Goal: Task Accomplishment & Management: Manage account settings

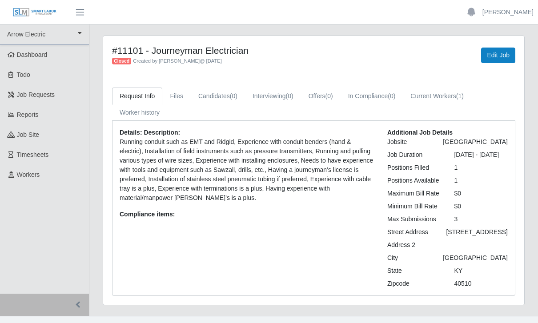
click at [41, 157] on span "Timesheets" at bounding box center [33, 154] width 32 height 7
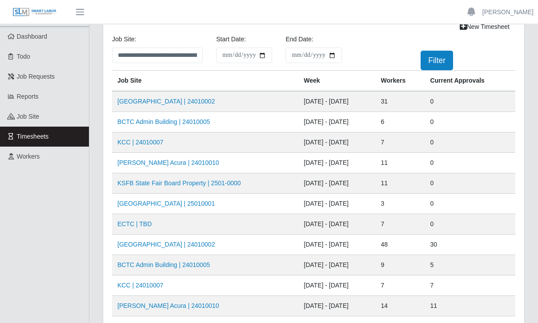
scroll to position [20, 0]
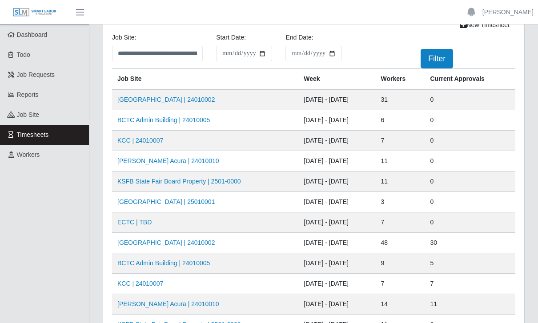
click at [407, 103] on td "31" at bounding box center [399, 99] width 49 height 21
click at [200, 103] on link "Kenneland Chalet Building | 24010002" at bounding box center [165, 99] width 97 height 7
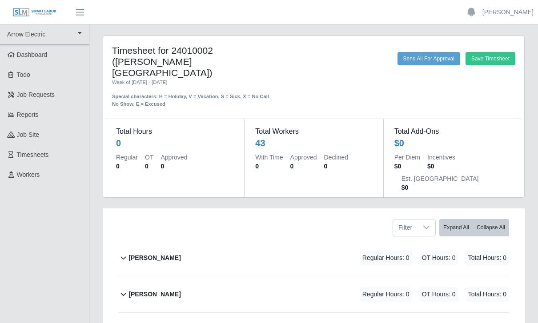
click at [32, 92] on span "Job Requests" at bounding box center [36, 94] width 38 height 7
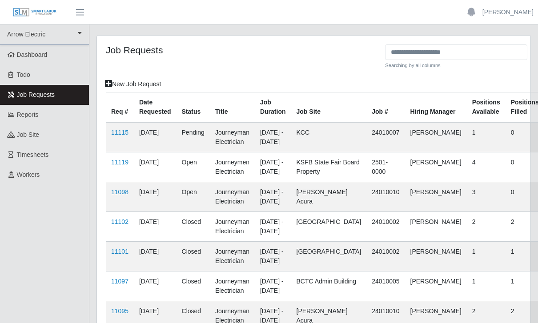
click at [37, 116] on span "Reports" at bounding box center [28, 114] width 22 height 7
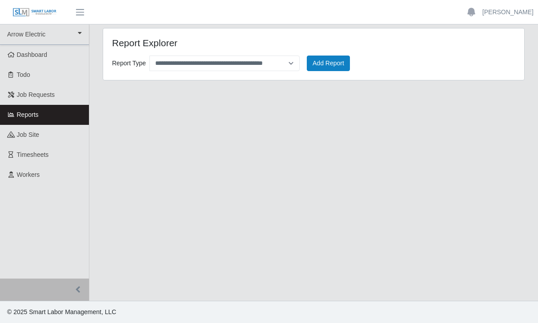
click at [28, 73] on span "Todo" at bounding box center [23, 74] width 13 height 7
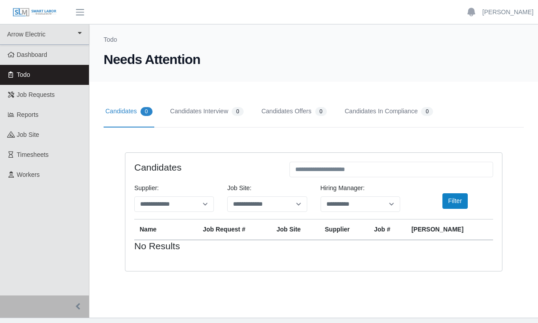
click at [32, 55] on span "Dashboard" at bounding box center [32, 54] width 31 height 7
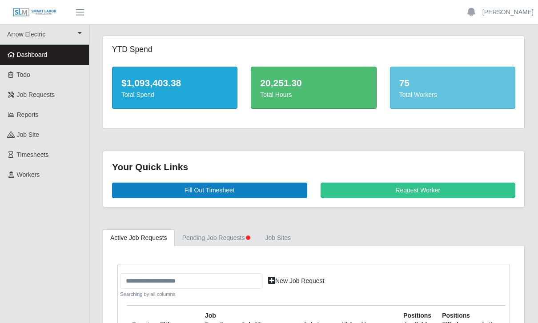
click at [28, 174] on span "Workers" at bounding box center [28, 174] width 23 height 7
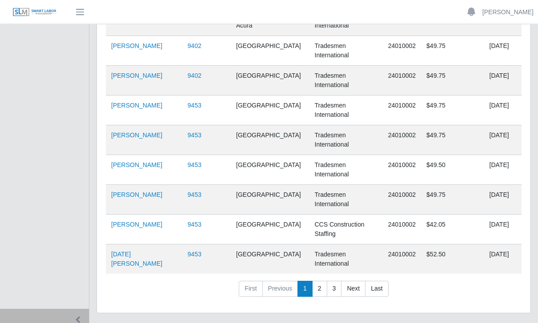
scroll to position [306, 0]
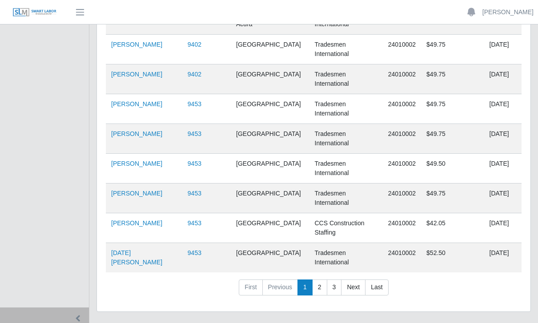
click at [325, 289] on link "2" at bounding box center [319, 287] width 15 height 16
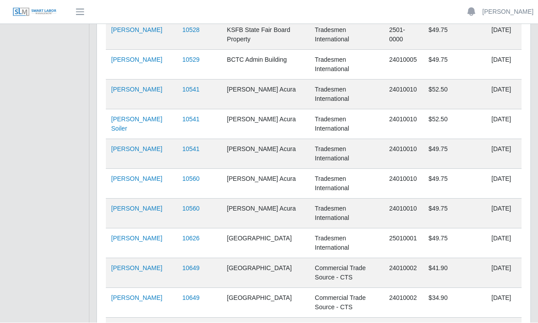
scroll to position [231, 0]
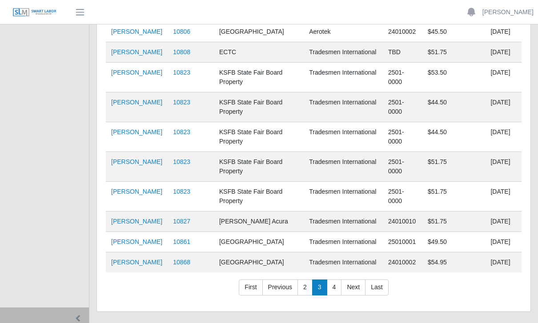
click at [336, 293] on link "4" at bounding box center [334, 287] width 15 height 16
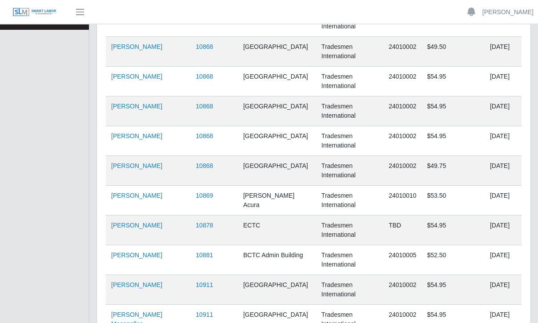
scroll to position [155, 0]
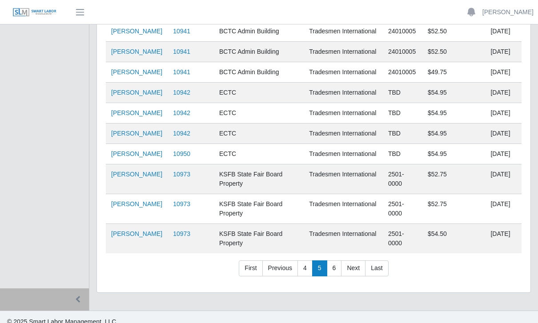
scroll to position [223, 0]
click at [335, 276] on link "6" at bounding box center [334, 268] width 15 height 16
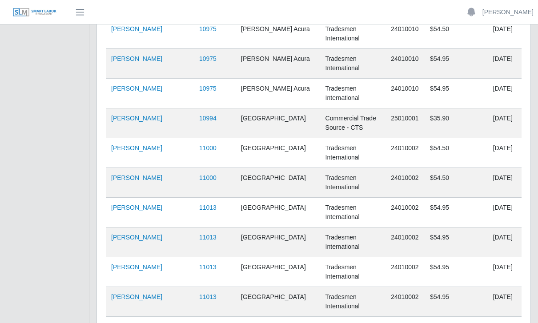
scroll to position [213, 0]
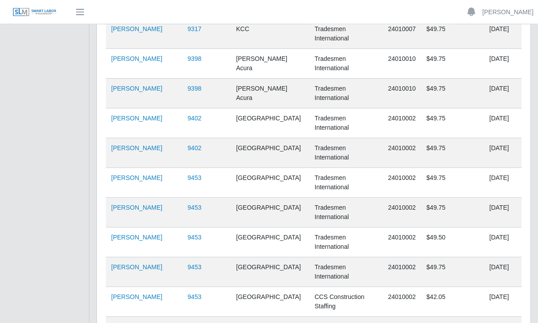
scroll to position [233, 0]
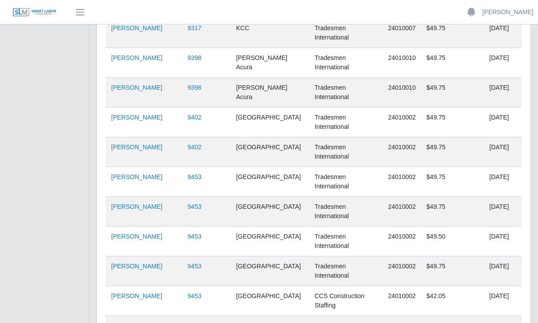
click at [201, 120] on link "9402" at bounding box center [194, 117] width 14 height 7
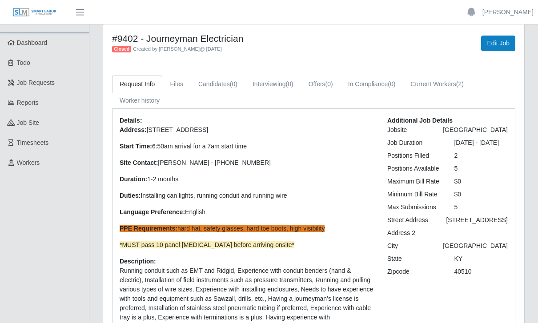
scroll to position [3, 0]
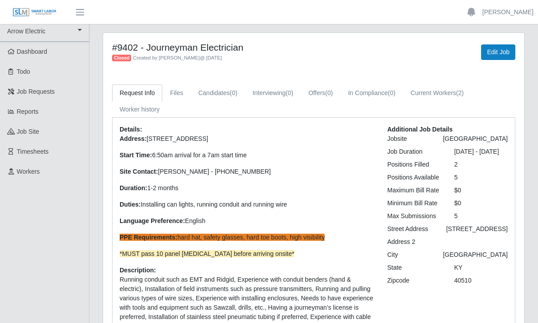
click at [446, 94] on link "Current Workers (2)" at bounding box center [436, 92] width 68 height 17
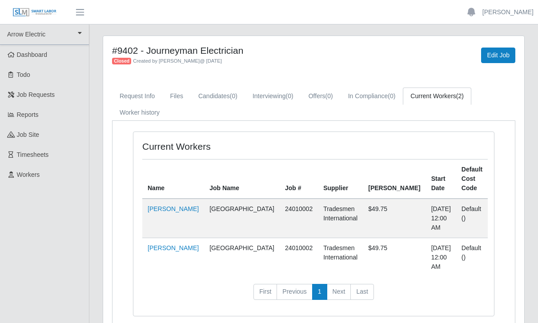
click at [181, 96] on link "Files" at bounding box center [176, 96] width 28 height 17
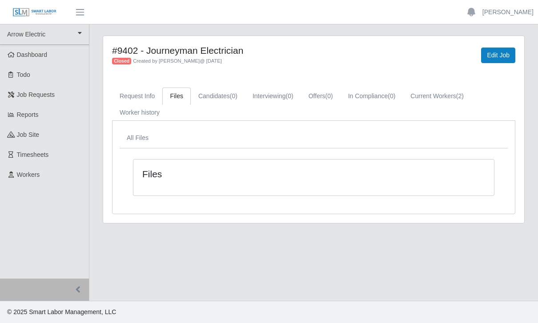
click at [146, 100] on link "Request Info" at bounding box center [137, 96] width 50 height 17
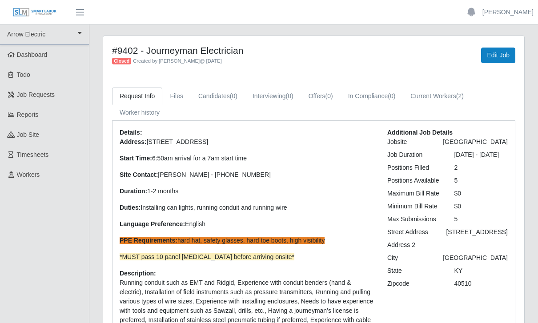
click at [43, 154] on span "Timesheets" at bounding box center [33, 154] width 32 height 7
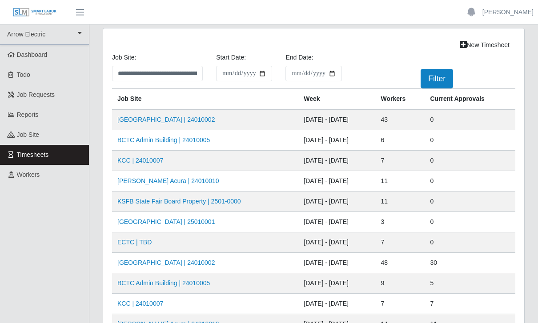
click at [202, 120] on link "Kenneland Chalet Building | 24010002" at bounding box center [165, 119] width 97 height 7
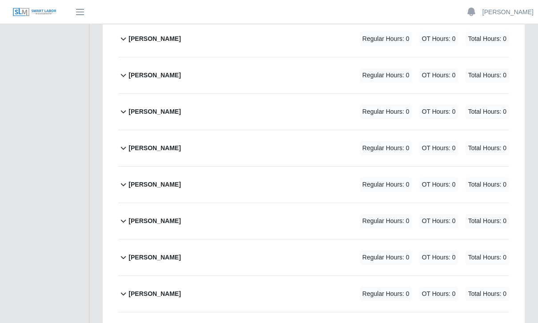
scroll to position [364, 0]
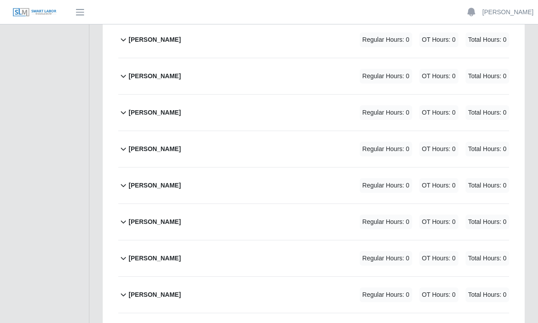
click at [124, 184] on icon at bounding box center [123, 185] width 5 height 3
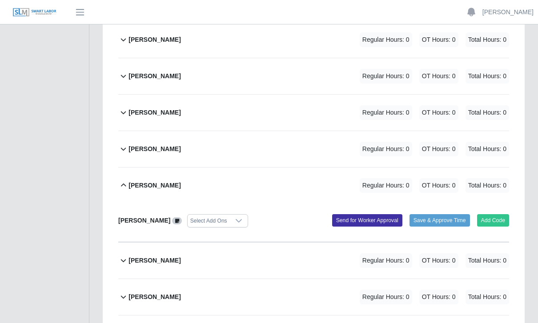
click at [222, 167] on div "CHOY JANG Regular Hours: 0 OT Hours: 0 Total Hours: 0" at bounding box center [318, 185] width 380 height 36
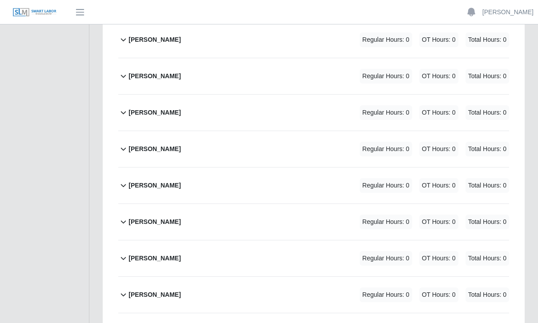
click at [123, 184] on icon at bounding box center [123, 185] width 5 height 3
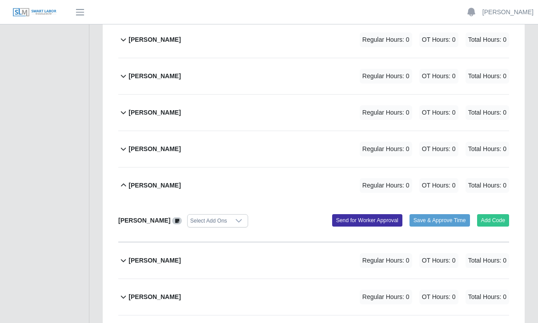
click at [230, 215] on div at bounding box center [239, 221] width 18 height 12
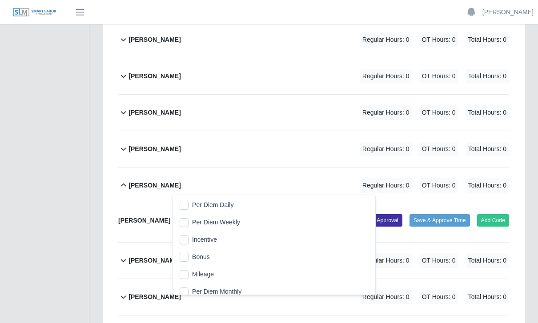
click at [212, 167] on div "CHOY JANG Regular Hours: 0 OT Hours: 0 Total Hours: 0" at bounding box center [318, 185] width 380 height 36
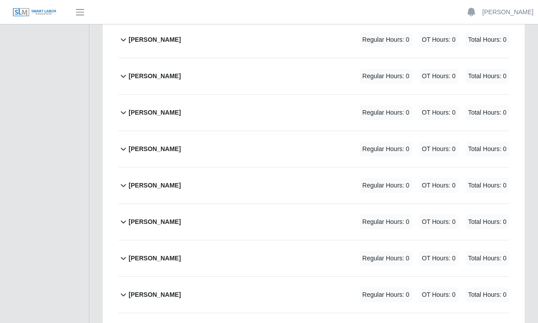
click at [395, 142] on span "Regular Hours: 0" at bounding box center [385, 149] width 52 height 15
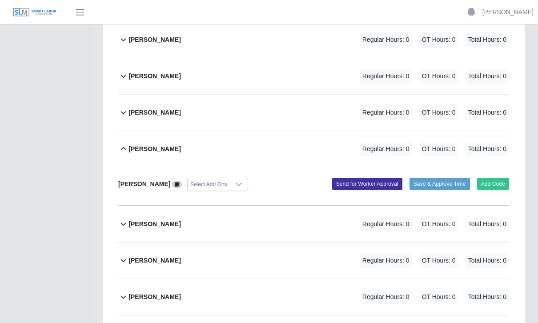
click at [236, 181] on icon at bounding box center [238, 184] width 7 height 7
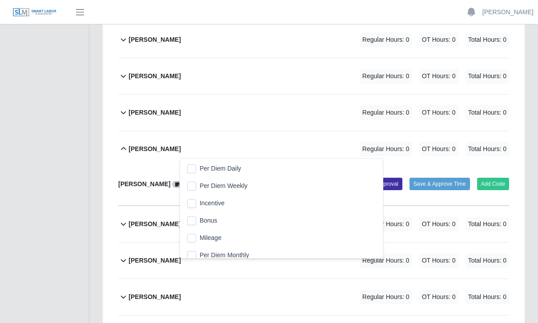
scroll to position [0, 0]
click at [269, 131] on div "Bryce Jackson Regular Hours: 0 OT Hours: 0 Total Hours: 0" at bounding box center [318, 149] width 380 height 36
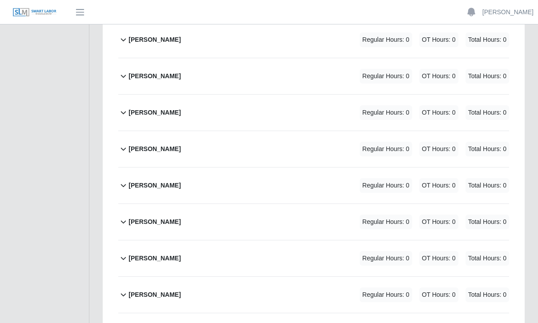
click at [392, 142] on span "Regular Hours: 0" at bounding box center [385, 149] width 52 height 15
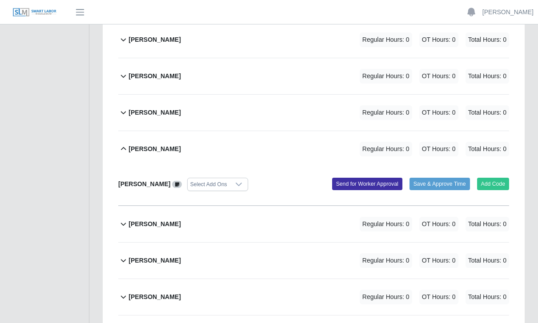
click at [400, 142] on span "Regular Hours: 0" at bounding box center [385, 149] width 52 height 15
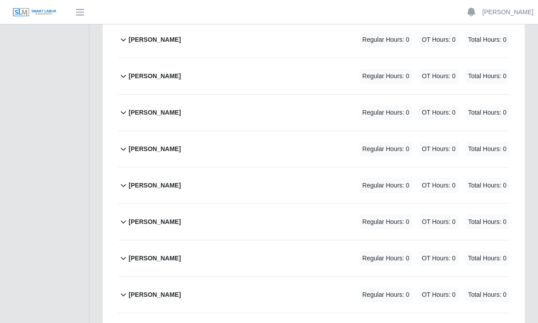
click at [394, 142] on span "Regular Hours: 0" at bounding box center [385, 149] width 52 height 15
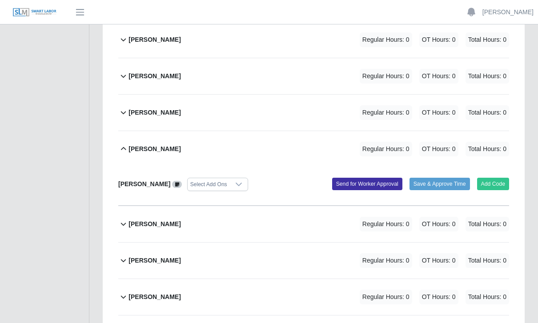
click at [491, 142] on span "Total Hours: 0" at bounding box center [487, 149] width 44 height 15
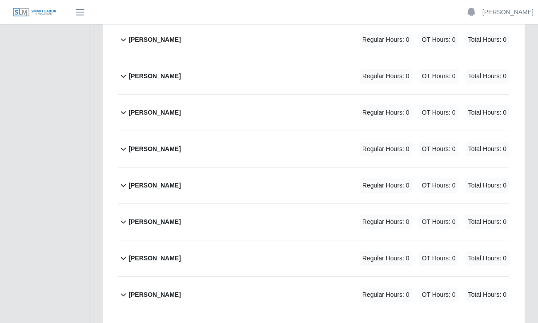
click at [489, 142] on span "Total Hours: 0" at bounding box center [487, 149] width 44 height 15
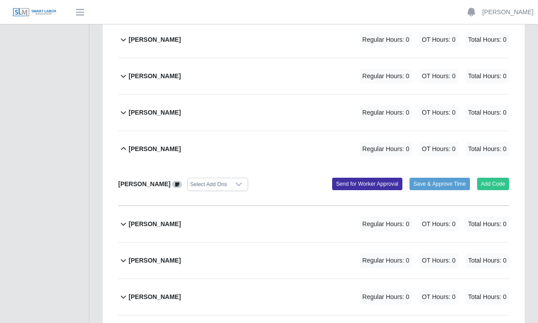
click at [496, 178] on button "Add Code" at bounding box center [493, 184] width 32 height 12
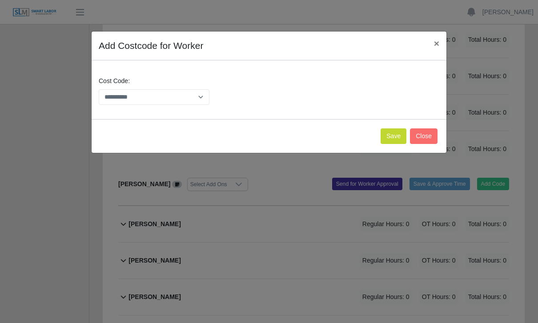
click at [436, 42] on span "×" at bounding box center [436, 43] width 5 height 10
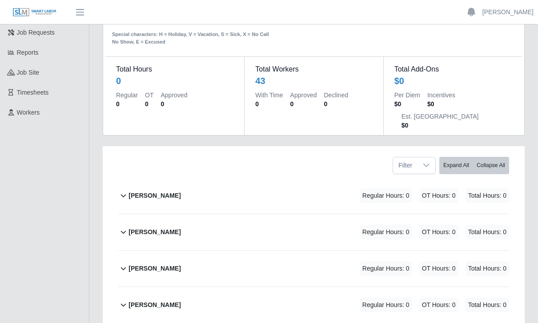
scroll to position [69, 0]
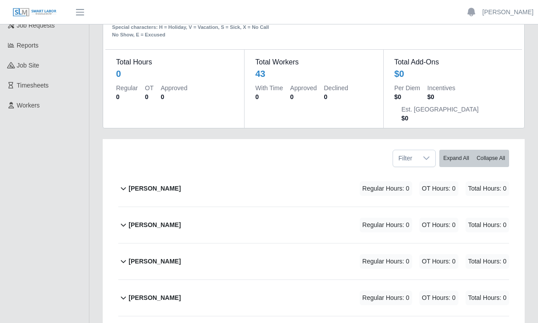
click at [397, 181] on span "Regular Hours: 0" at bounding box center [385, 188] width 52 height 15
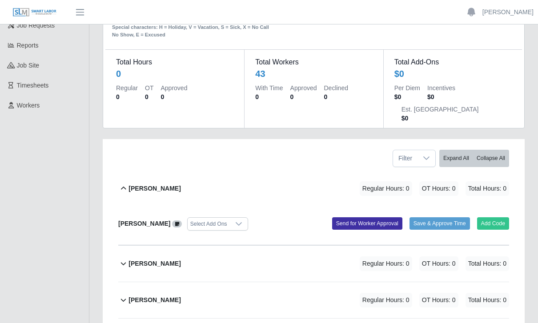
click at [395, 181] on span "Regular Hours: 0" at bounding box center [385, 188] width 52 height 15
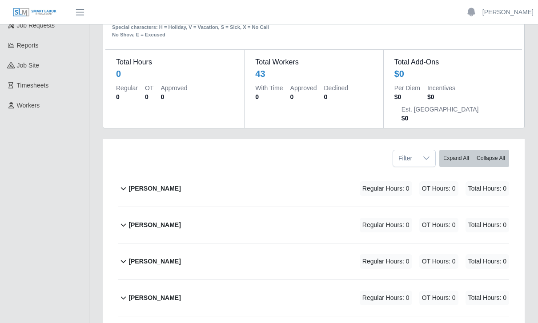
click at [396, 181] on span "Regular Hours: 0" at bounding box center [385, 188] width 52 height 15
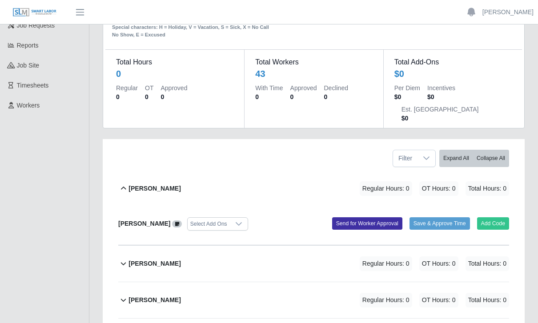
click at [359, 181] on span "Regular Hours: 0" at bounding box center [385, 188] width 52 height 15
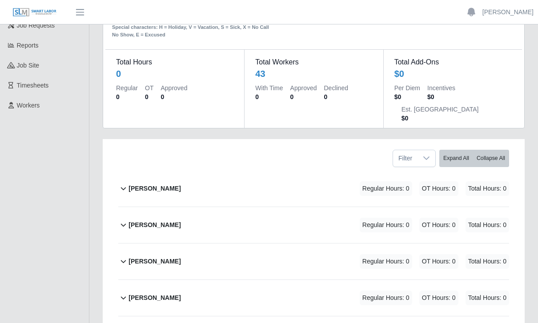
click at [383, 254] on span "Regular Hours: 0" at bounding box center [385, 261] width 52 height 15
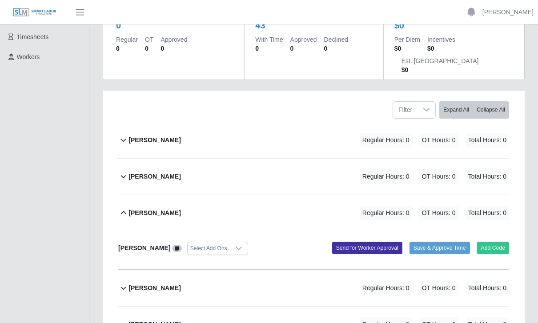
scroll to position [129, 0]
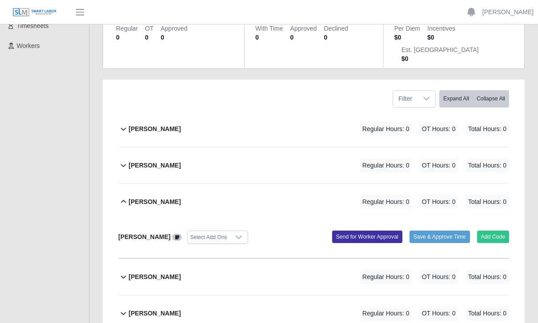
click at [230, 231] on div at bounding box center [239, 237] width 18 height 12
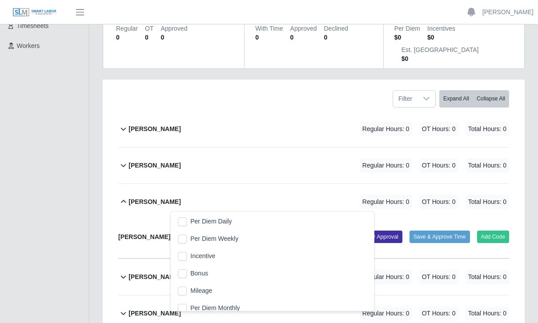
click at [230, 231] on div at bounding box center [239, 237] width 18 height 12
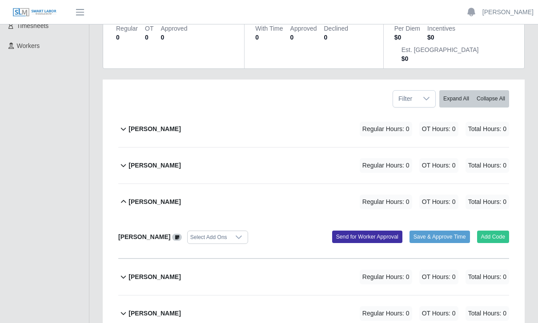
click at [493, 231] on button "Add Code" at bounding box center [493, 237] width 32 height 12
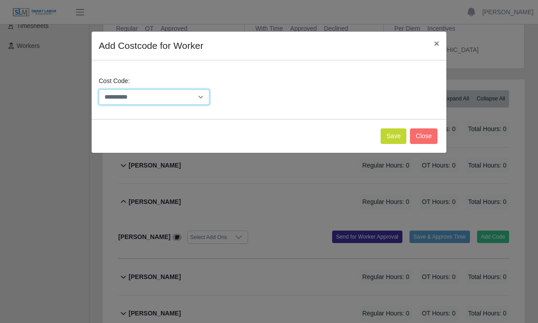
click at [201, 97] on select "**********" at bounding box center [154, 97] width 111 height 16
select select "**********"
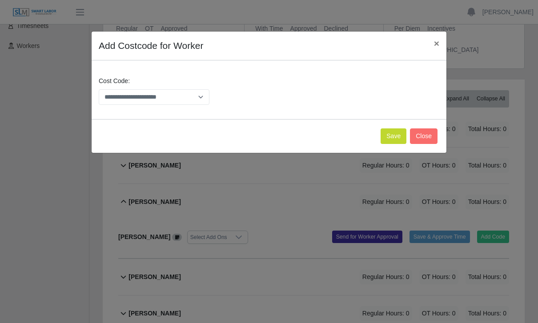
click at [428, 136] on button "Close" at bounding box center [424, 136] width 28 height 16
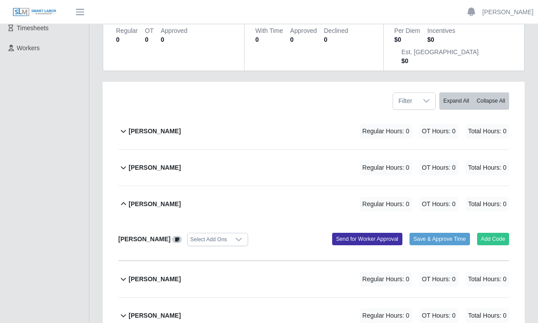
click at [395, 197] on span "Regular Hours: 0" at bounding box center [385, 204] width 52 height 15
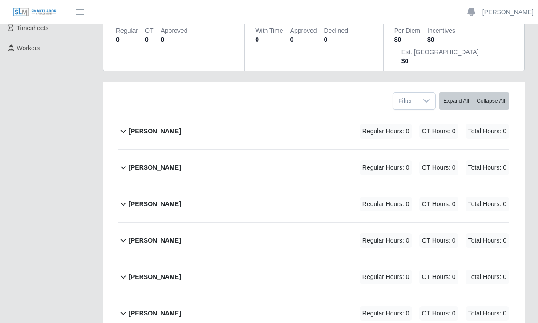
scroll to position [127, 0]
click at [387, 197] on span "Regular Hours: 0" at bounding box center [385, 204] width 52 height 15
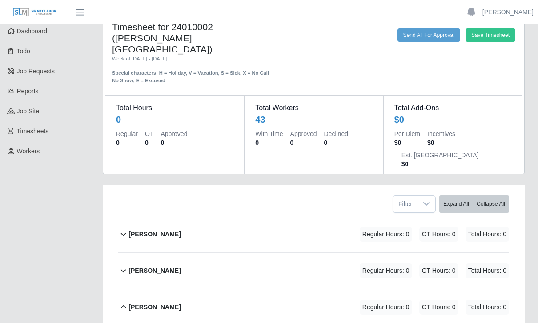
scroll to position [0, 0]
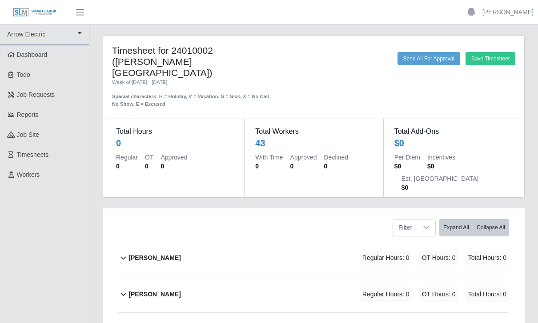
click at [79, 19] on button "button" at bounding box center [80, 12] width 22 height 15
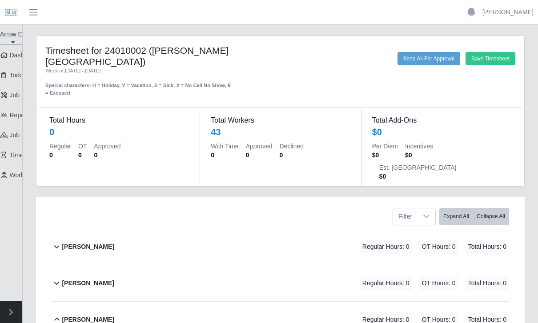
click at [37, 17] on span "button" at bounding box center [34, 12] width 12 height 10
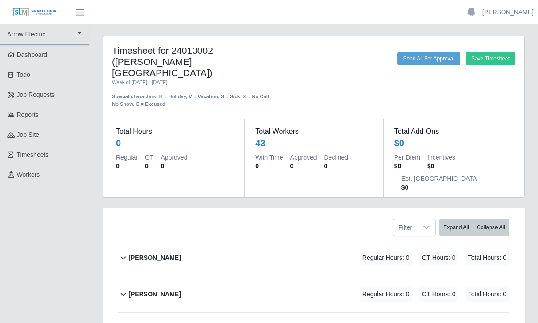
click at [79, 34] on icon at bounding box center [80, 33] width 4 height 6
click at [47, 157] on span "Timesheets" at bounding box center [33, 154] width 32 height 7
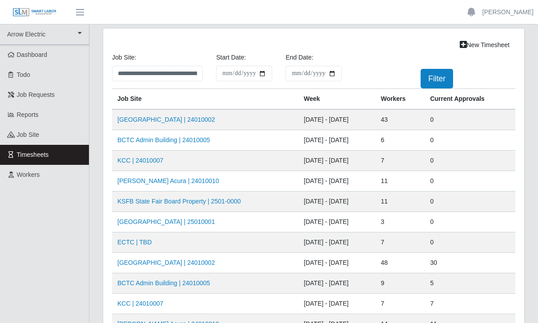
click at [191, 141] on link "BCTC Admin Building | 24010005" at bounding box center [163, 139] width 92 height 7
click at [197, 139] on link "BCTC Admin Building | 24010005" at bounding box center [163, 139] width 92 height 7
click at [127, 163] on link "KCC | 24010007" at bounding box center [140, 160] width 46 height 7
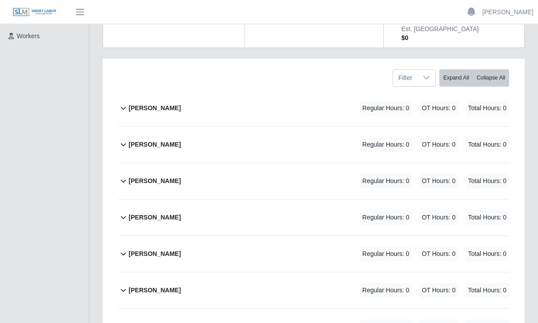
scroll to position [135, 0]
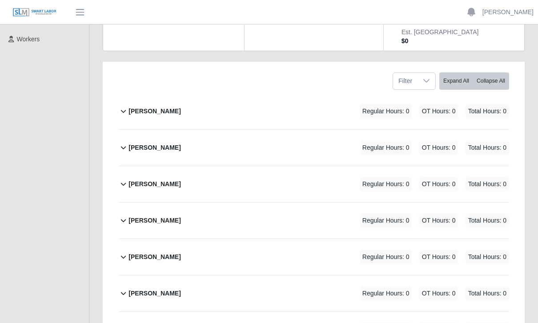
click at [367, 104] on span "Regular Hours: 0" at bounding box center [385, 111] width 52 height 15
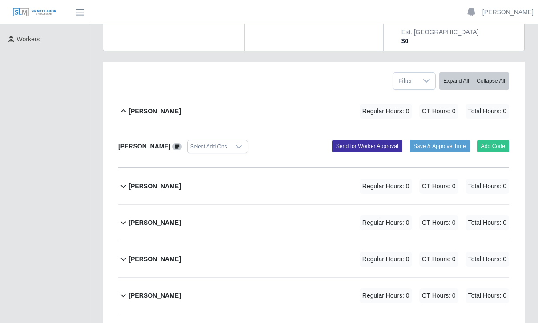
click at [398, 104] on span "Regular Hours: 0" at bounding box center [385, 111] width 52 height 15
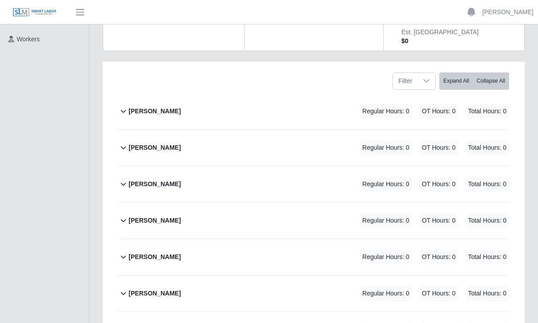
click at [395, 104] on span "Regular Hours: 0" at bounding box center [385, 111] width 52 height 15
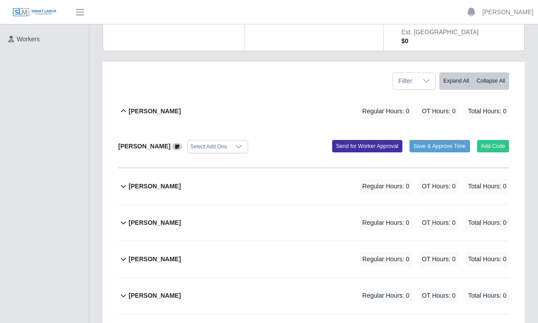
click at [494, 140] on button "Add Code" at bounding box center [493, 146] width 32 height 12
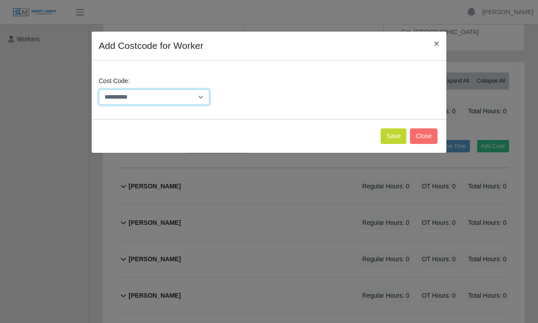
click at [202, 99] on select "**********" at bounding box center [154, 97] width 111 height 16
select select "**********"
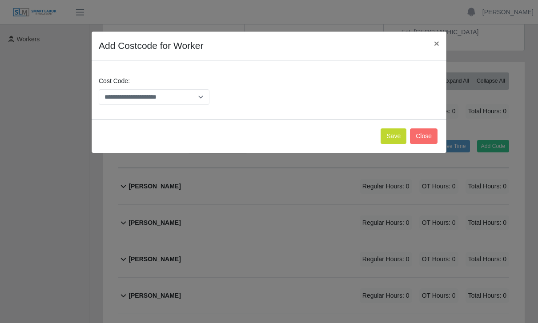
click at [393, 133] on button "Save" at bounding box center [393, 136] width 26 height 16
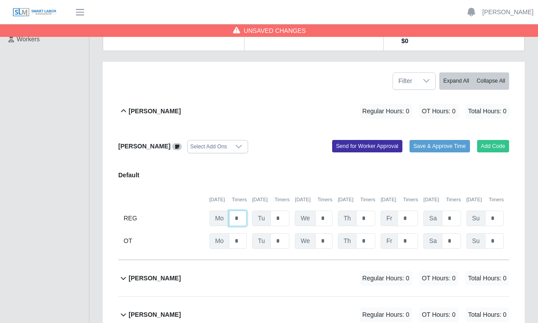
click at [239, 211] on input "*" at bounding box center [238, 219] width 18 height 16
type input "*"
click at [283, 211] on input "*" at bounding box center [280, 219] width 20 height 16
type input "*"
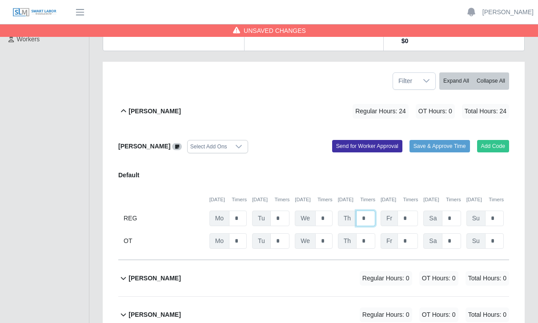
type input "*"
click at [234, 211] on input "*" at bounding box center [238, 219] width 18 height 16
type input "*"
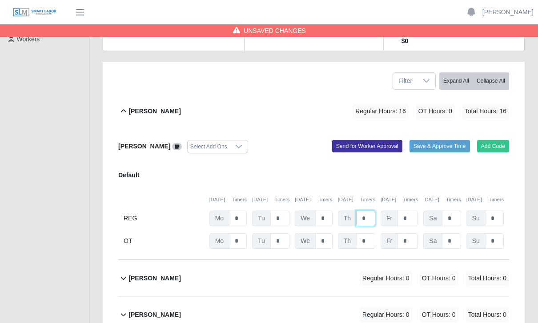
type input "*"
click at [233, 211] on input "*" at bounding box center [238, 219] width 18 height 16
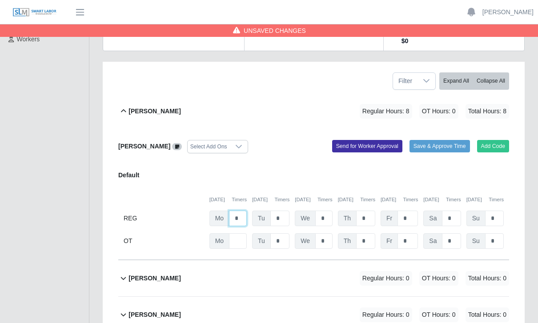
click at [245, 211] on input "*" at bounding box center [238, 219] width 18 height 16
click at [245, 233] on input "text" at bounding box center [238, 241] width 18 height 16
click at [239, 211] on input "*" at bounding box center [238, 219] width 18 height 16
type input "*"
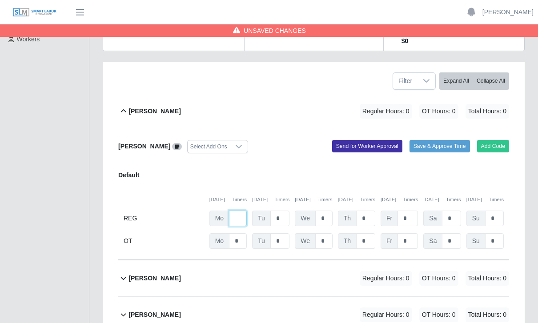
type input "*"
click at [127, 106] on icon at bounding box center [123, 111] width 10 height 11
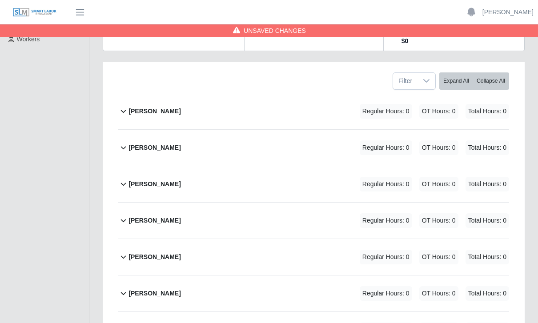
click at [182, 93] on div "Bobby Ferguson Regular Hours: 0 OT Hours: 0 Total Hours: 0" at bounding box center [318, 111] width 380 height 36
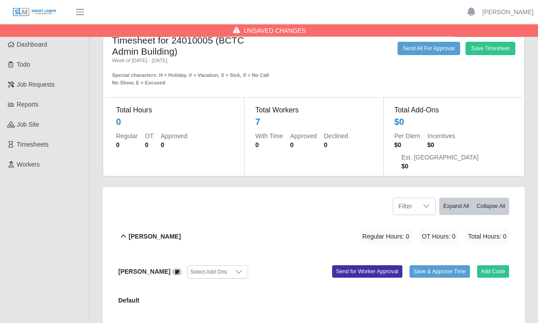
scroll to position [0, 0]
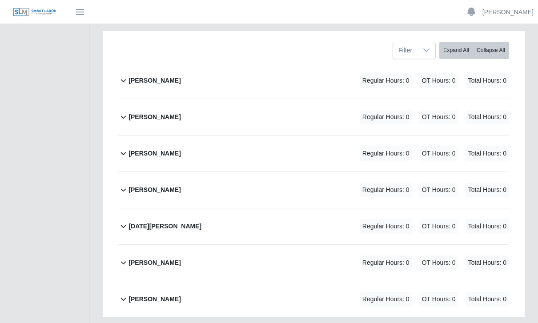
scroll to position [157, 0]
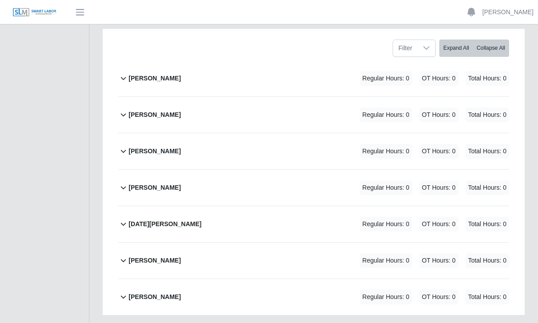
click at [167, 206] on div "[DATE][PERSON_NAME] Regular Hours: 0 OT Hours: 0 Total Hours: 0" at bounding box center [318, 224] width 380 height 36
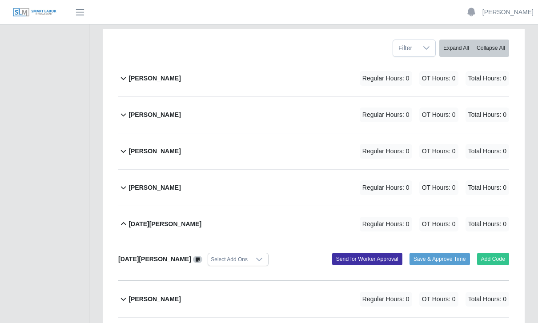
click at [209, 206] on div "[DATE][PERSON_NAME] Regular Hours: 0 OT Hours: 0 Total Hours: 0" at bounding box center [318, 224] width 380 height 36
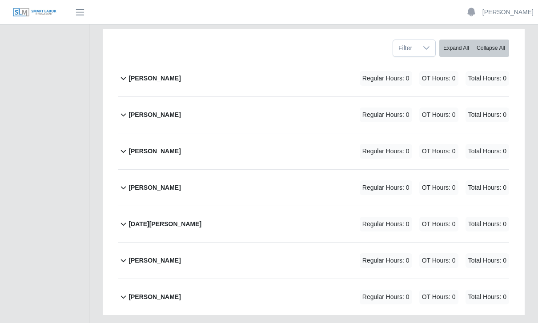
click at [208, 243] on div "[PERSON_NAME] Regular Hours: 0 OT Hours: 0 Total Hours: 0" at bounding box center [318, 261] width 380 height 36
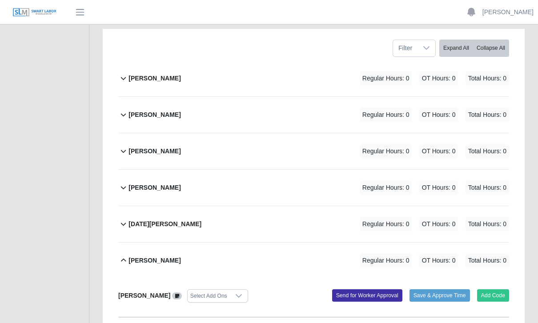
click at [242, 292] on icon at bounding box center [238, 295] width 7 height 7
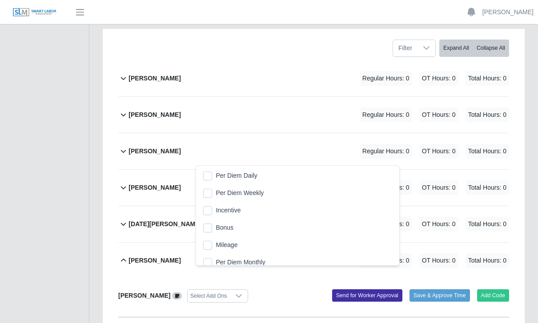
click at [170, 248] on div "[PERSON_NAME] Regular Hours: 0 OT Hours: 0 Total Hours: 0" at bounding box center [318, 261] width 380 height 36
